Goal: Find specific page/section

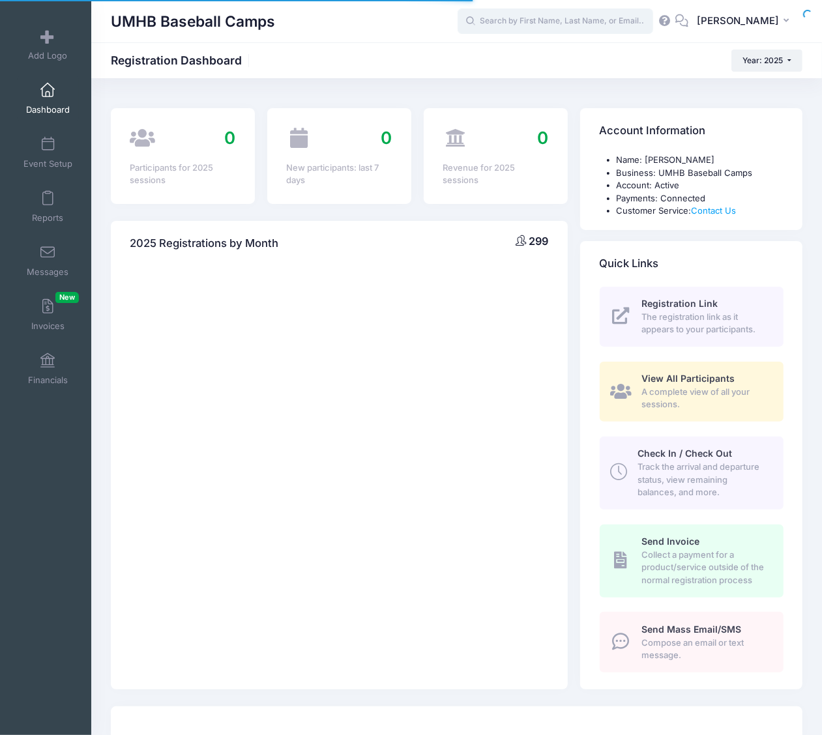
click at [551, 18] on input "text" at bounding box center [556, 21] width 196 height 26
select select
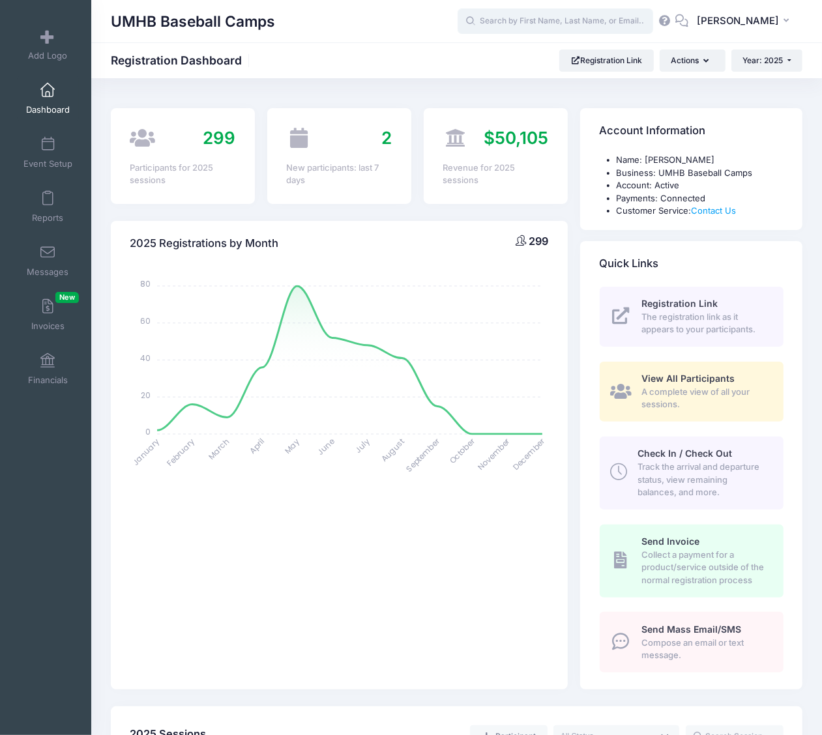
click at [551, 18] on input "text" at bounding box center [556, 21] width 196 height 26
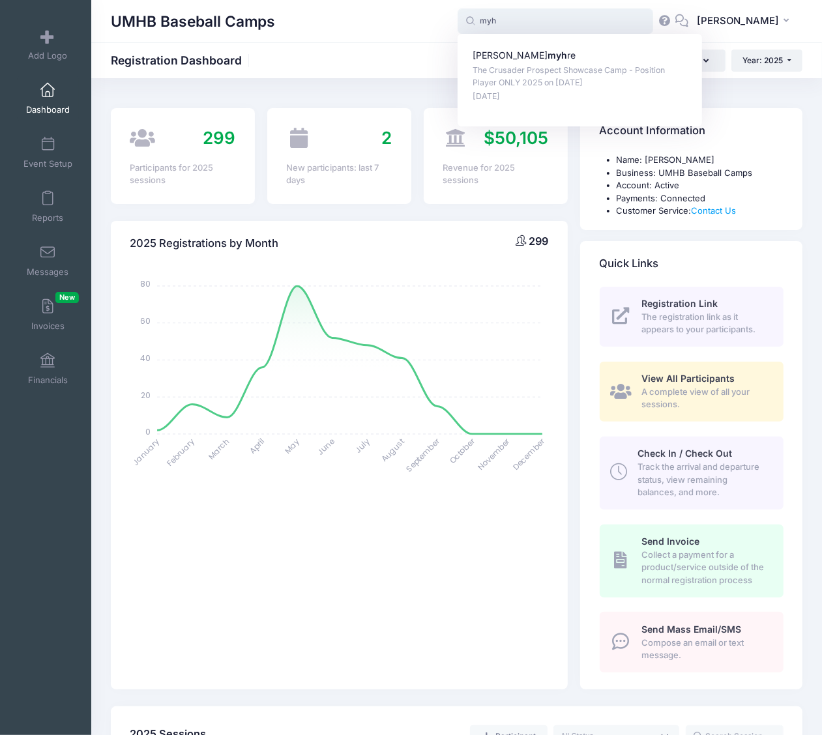
type input "myh"
